Goal: Transaction & Acquisition: Book appointment/travel/reservation

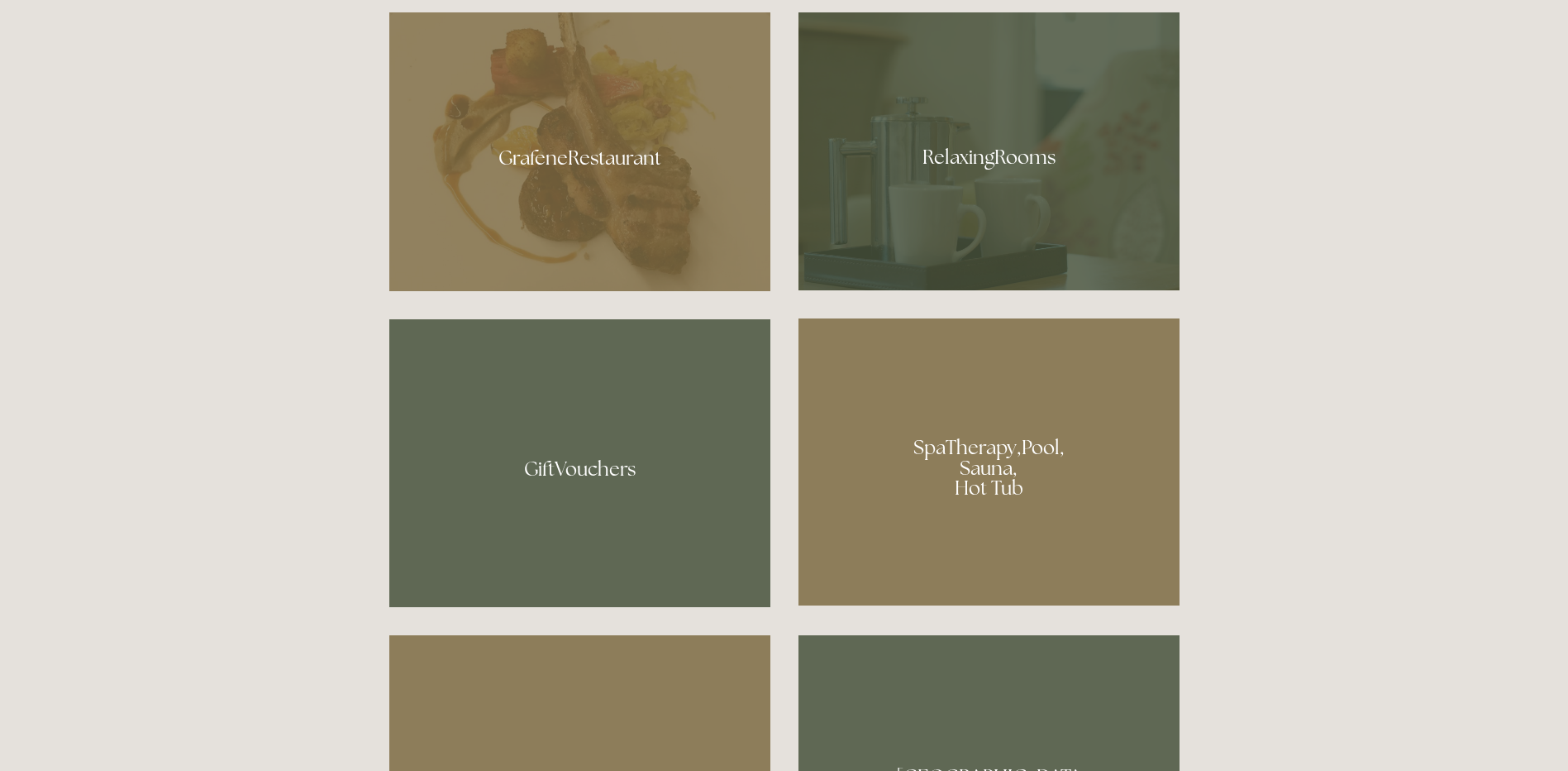
scroll to position [1075, 0]
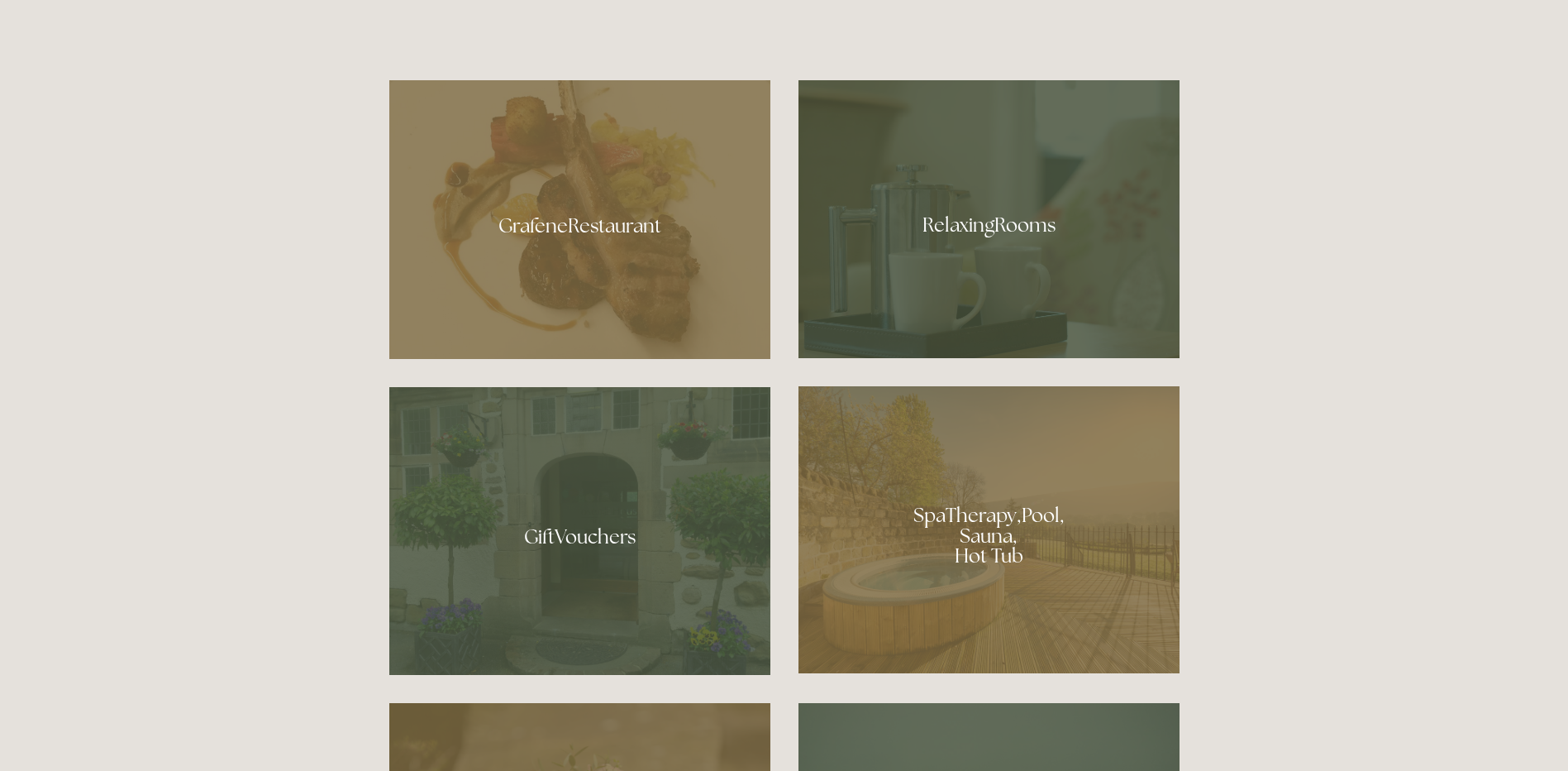
click at [1107, 227] on div at bounding box center [989, 219] width 381 height 278
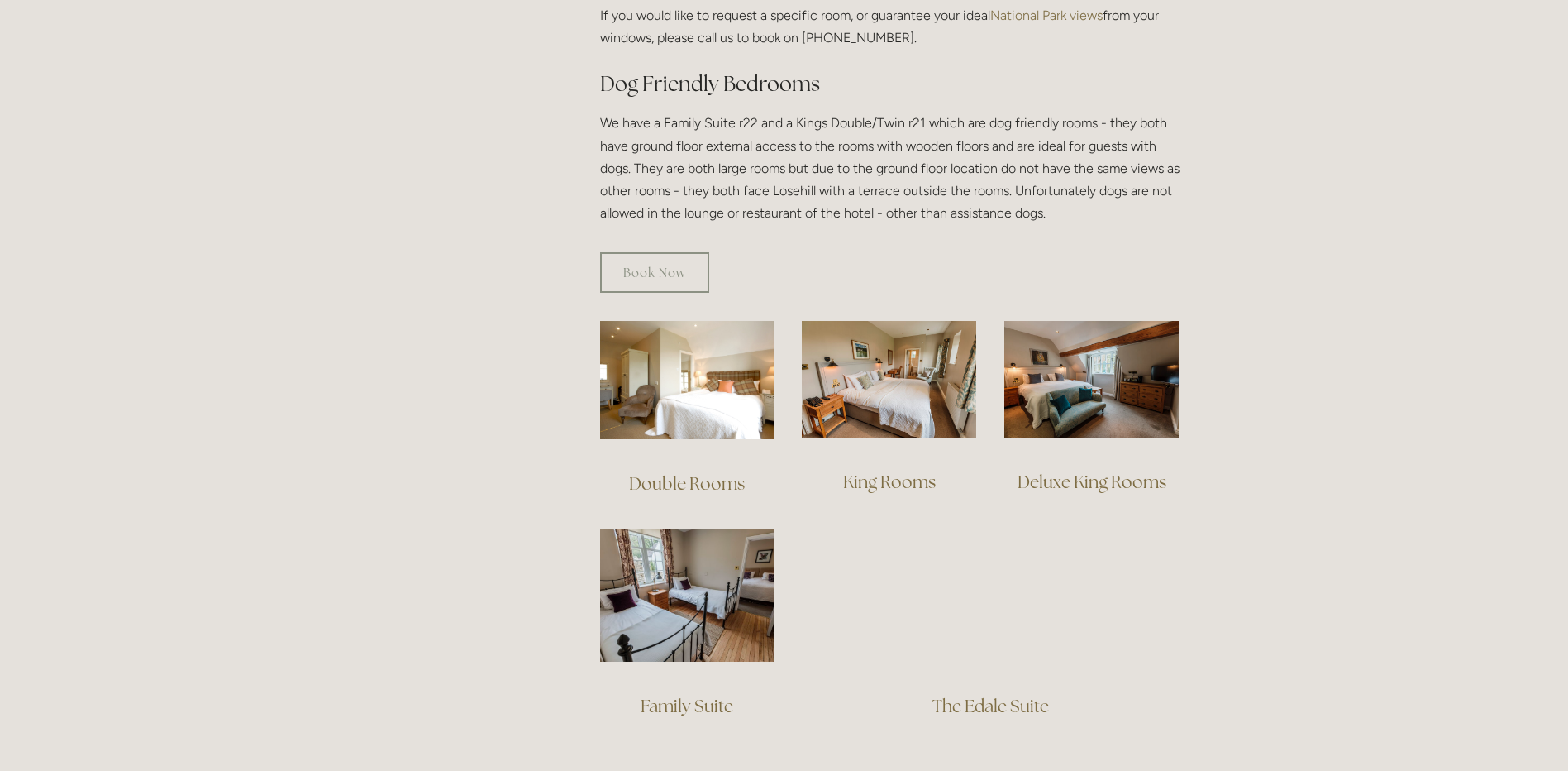
scroll to position [829, 0]
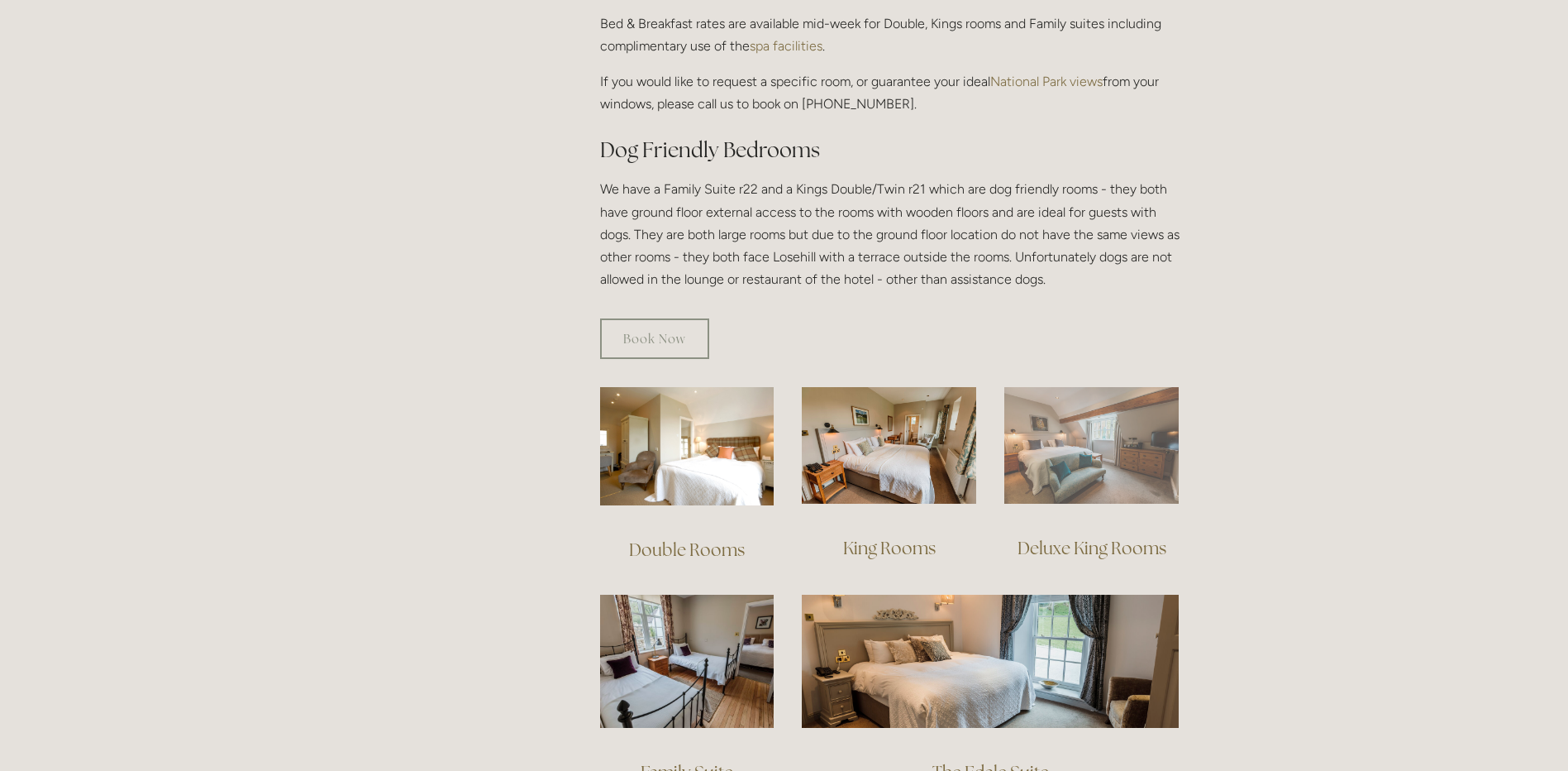
click at [1120, 469] on img at bounding box center [1092, 445] width 175 height 117
